Goal: Transaction & Acquisition: Purchase product/service

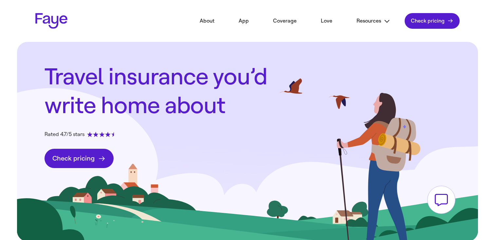
click at [425, 35] on header "2.30.0 About App Coverage Love Resources FAQs Partners Blog In the news Contact…" at bounding box center [247, 21] width 471 height 42
click at [425, 28] on link "Check pricing Get a quote" at bounding box center [432, 21] width 55 height 16
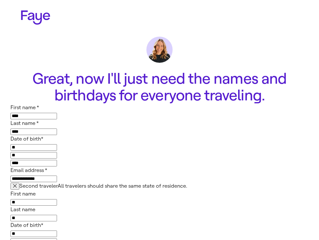
click at [57, 176] on input "**********" at bounding box center [33, 179] width 46 height 7
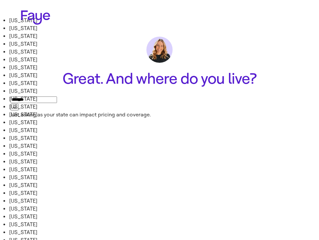
click at [57, 103] on input "*******" at bounding box center [33, 100] width 46 height 7
click at [128, 56] on li "[US_STATE]" at bounding box center [72, 52] width 127 height 8
type input "**********"
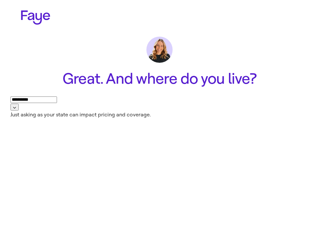
click at [0, 0] on button "Next" at bounding box center [0, 0] width 0 height 0
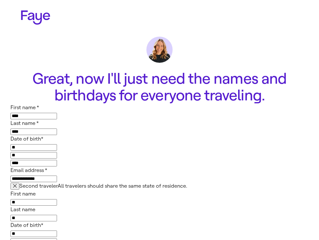
scroll to position [193, 0]
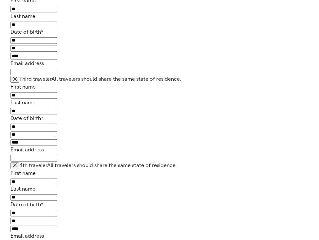
click at [0, 0] on span "See pricing" at bounding box center [0, 0] width 0 height 0
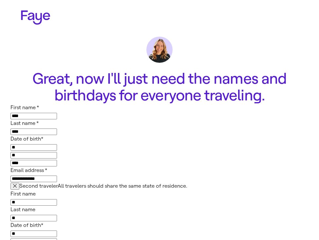
scroll to position [193, 0]
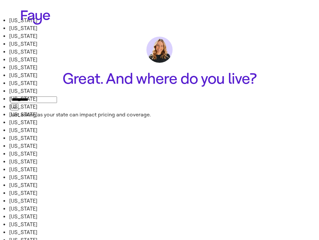
click at [57, 102] on input "**********" at bounding box center [33, 100] width 46 height 7
type input "********"
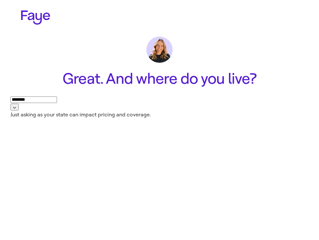
click at [0, 0] on button "Next" at bounding box center [0, 0] width 0 height 0
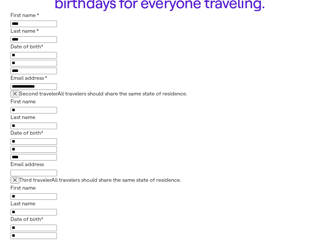
scroll to position [193, 0]
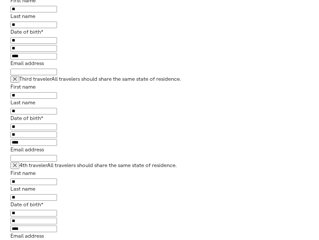
click at [0, 0] on span "See pricing" at bounding box center [0, 0] width 0 height 0
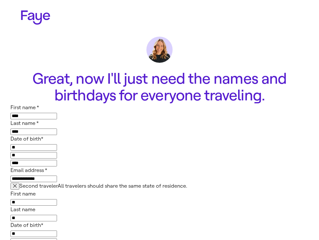
scroll to position [193, 0]
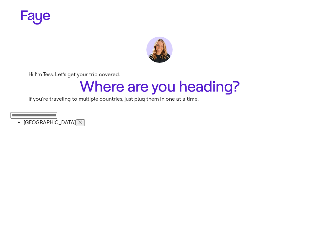
click at [82, 124] on icon "button" at bounding box center [81, 122] width 4 height 4
click at [169, 119] on div "Press enter after you type each destination" at bounding box center [159, 115] width 298 height 8
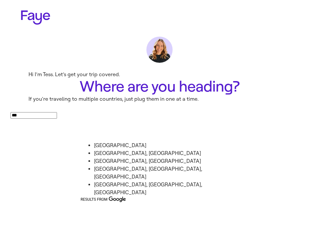
type input "****"
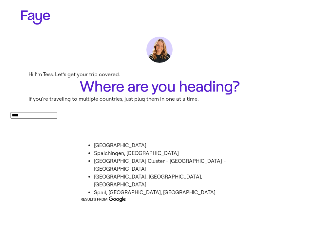
click at [152, 150] on li "[GEOGRAPHIC_DATA]" at bounding box center [166, 146] width 144 height 8
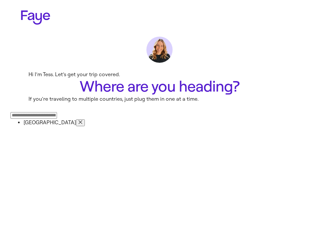
click at [0, 0] on span "Next" at bounding box center [0, 0] width 0 height 0
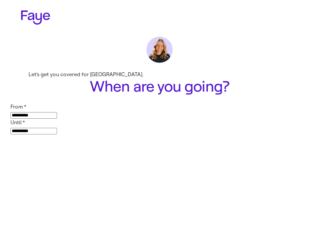
click at [0, 0] on button "Next" at bounding box center [0, 0] width 0 height 0
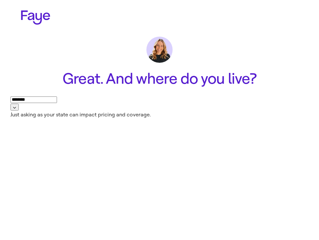
click at [57, 103] on input "********" at bounding box center [33, 100] width 46 height 7
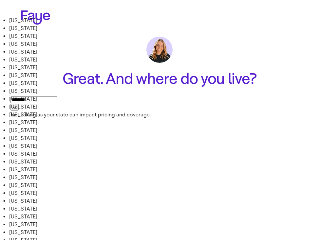
click at [136, 56] on li "[US_STATE]" at bounding box center [72, 52] width 127 height 8
type input "**********"
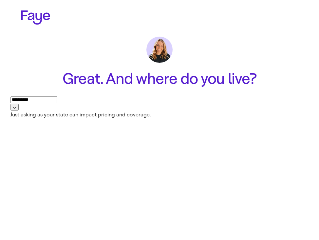
click at [0, 0] on div "Next" at bounding box center [0, 0] width 0 height 0
click at [0, 0] on button "Next" at bounding box center [0, 0] width 0 height 0
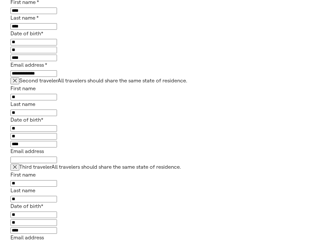
scroll to position [193, 0]
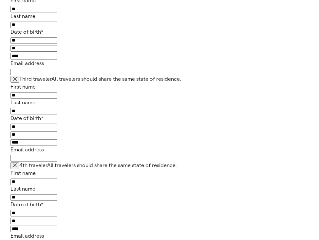
click at [0, 0] on button "See pricing" at bounding box center [0, 0] width 0 height 0
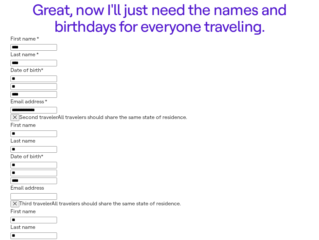
scroll to position [120, 0]
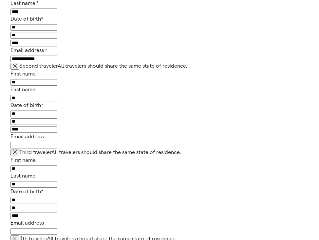
click at [17, 65] on icon "button" at bounding box center [15, 66] width 4 height 4
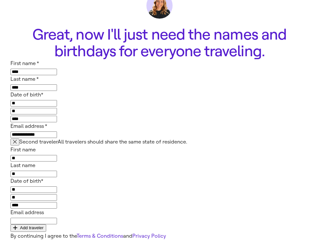
scroll to position [64, 0]
click at [19, 139] on button "Second traveler All travelers should share the same state of residence." at bounding box center [14, 142] width 9 height 7
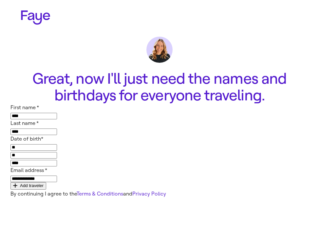
scroll to position [0, 0]
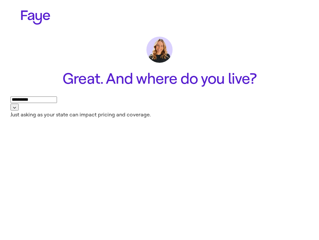
click at [57, 103] on input "**********" at bounding box center [33, 100] width 46 height 7
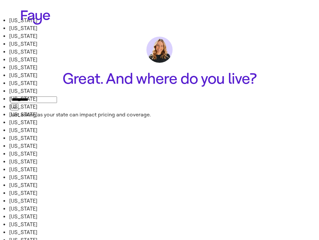
click at [114, 25] on li "[US_STATE]" at bounding box center [72, 21] width 127 height 8
type input "*******"
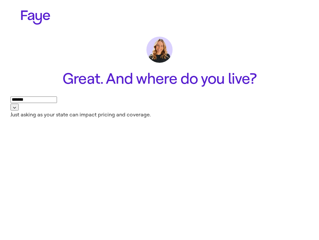
click at [0, 0] on button "Next" at bounding box center [0, 0] width 0 height 0
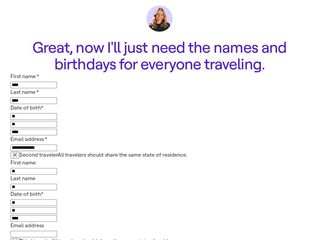
scroll to position [102, 0]
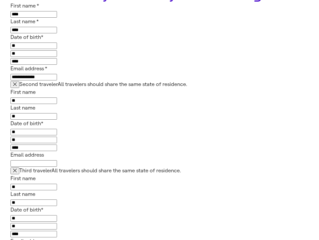
click at [17, 85] on icon "button" at bounding box center [15, 84] width 4 height 4
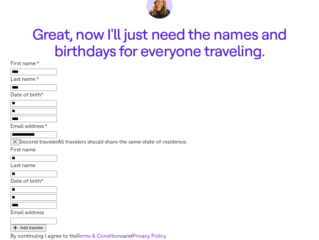
scroll to position [64, 0]
click at [17, 140] on icon "button" at bounding box center [15, 142] width 4 height 4
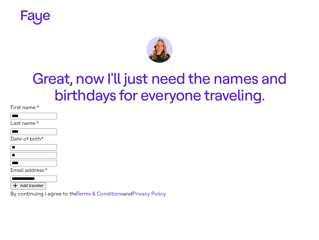
click at [0, 0] on button "See pricing" at bounding box center [0, 0] width 0 height 0
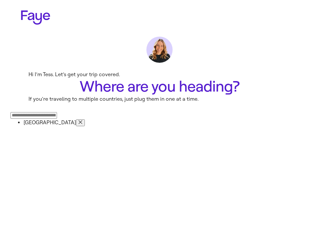
click at [85, 126] on button "button" at bounding box center [80, 122] width 9 height 7
click at [57, 119] on input "Press enter after you type each destination" at bounding box center [33, 115] width 46 height 7
type input "***"
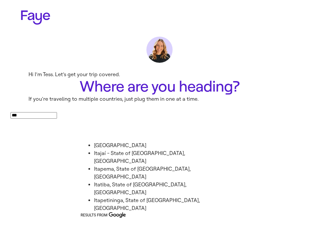
click at [138, 146] on li "[GEOGRAPHIC_DATA]" at bounding box center [166, 146] width 144 height 8
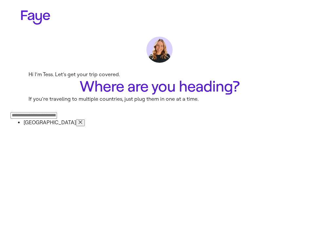
click at [0, 0] on button "Next" at bounding box center [0, 0] width 0 height 0
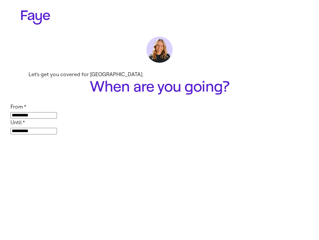
click at [0, 0] on button "Next" at bounding box center [0, 0] width 0 height 0
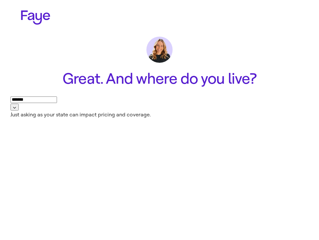
click at [0, 0] on span "Next" at bounding box center [0, 0] width 0 height 0
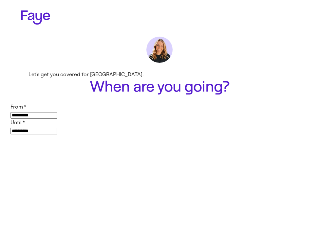
click at [0, 0] on button "Next" at bounding box center [0, 0] width 0 height 0
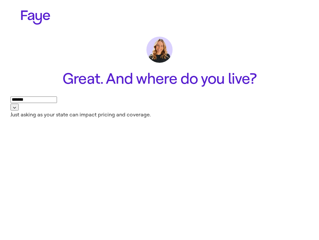
click at [0, 0] on button "Next" at bounding box center [0, 0] width 0 height 0
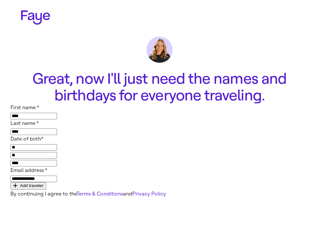
click at [0, 0] on span "See pricing" at bounding box center [0, 0] width 0 height 0
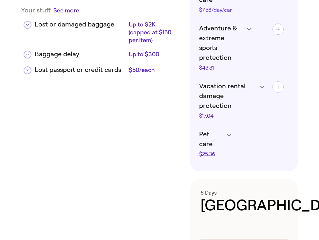
scroll to position [307, 0]
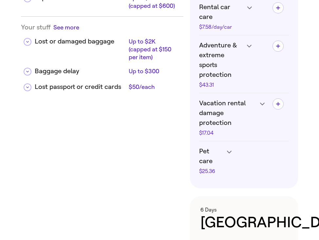
click at [283, 147] on span "button" at bounding box center [283, 147] width 0 height 0
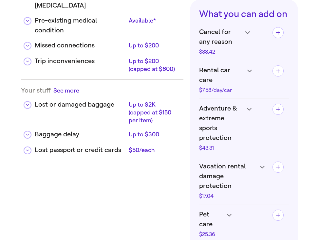
scroll to position [244, 0]
